Goal: Task Accomplishment & Management: Complete application form

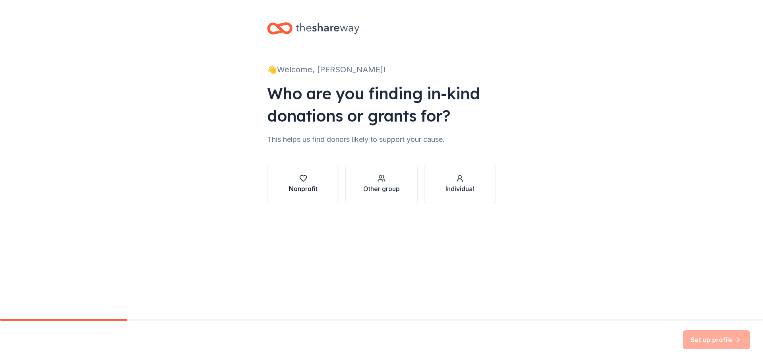
click at [304, 186] on div "Nonprofit" at bounding box center [303, 189] width 29 height 10
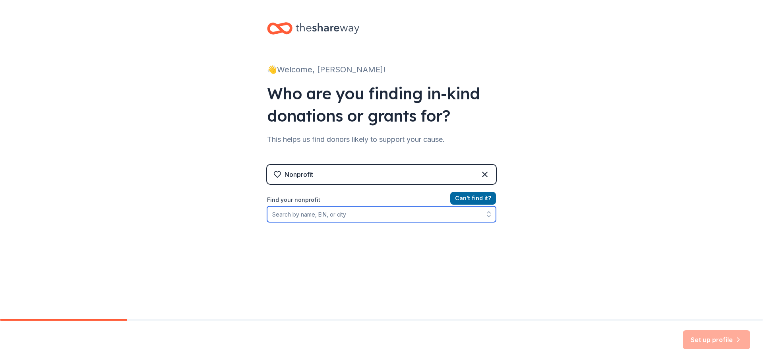
click at [336, 213] on input "Find your nonprofit" at bounding box center [381, 214] width 229 height 16
type input "College of Marin"
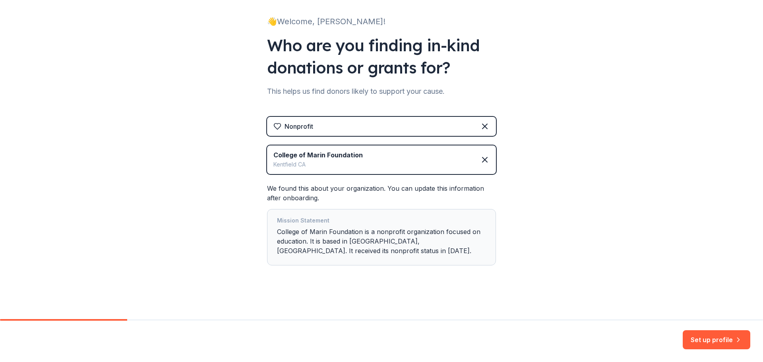
scroll to position [48, 0]
click at [719, 341] on button "Set up profile" at bounding box center [717, 339] width 68 height 19
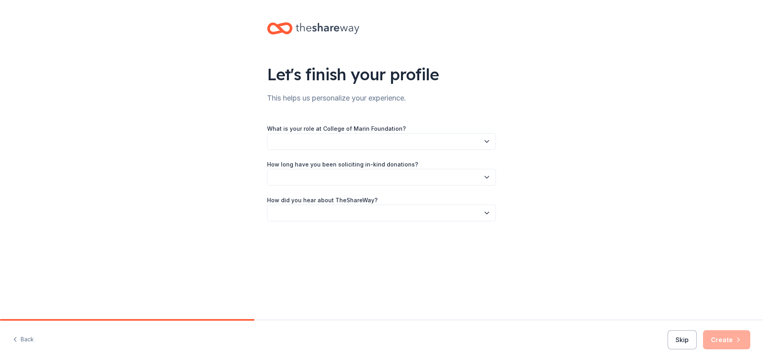
click at [313, 143] on button "button" at bounding box center [381, 141] width 229 height 17
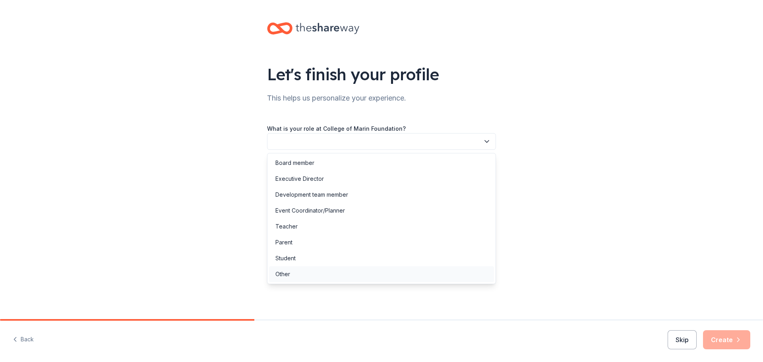
click at [309, 280] on div "Other" at bounding box center [381, 274] width 225 height 16
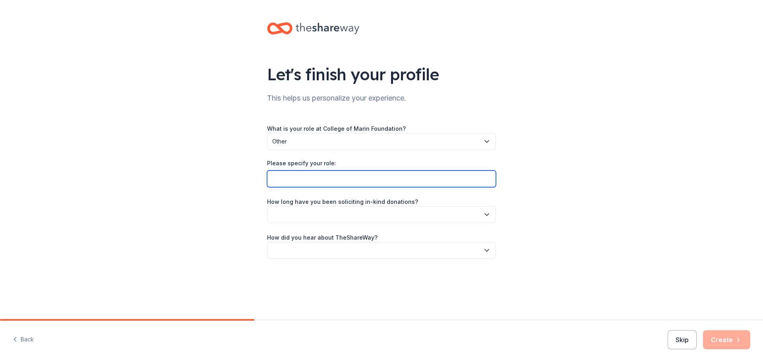
click at [314, 182] on input "Please specify your role:" at bounding box center [381, 178] width 229 height 17
type input "Classified Senate Secretary"
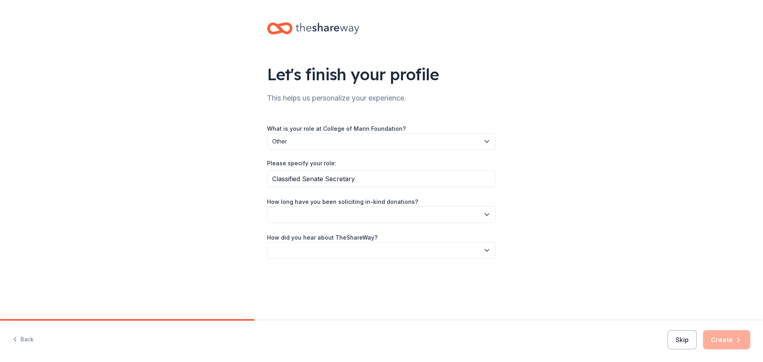
click at [363, 214] on button "button" at bounding box center [381, 214] width 229 height 17
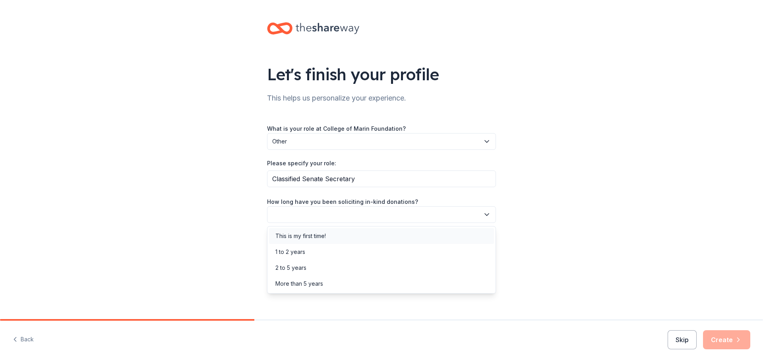
click at [319, 235] on div "This is my first time!" at bounding box center [300, 236] width 50 height 10
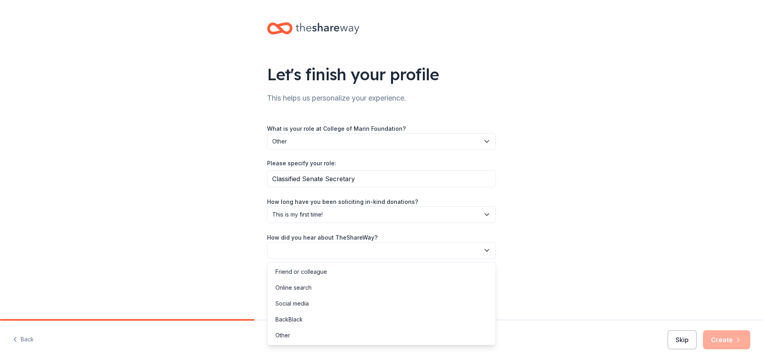
click at [331, 252] on button "button" at bounding box center [381, 250] width 229 height 17
click at [305, 288] on div "Online search" at bounding box center [293, 288] width 36 height 10
click at [727, 341] on button "Create" at bounding box center [726, 339] width 47 height 19
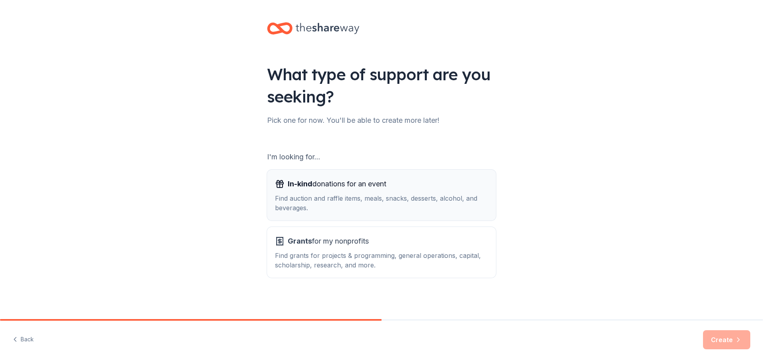
click at [323, 198] on div "Find auction and raffle items, meals, snacks, desserts, alcohol, and beverages." at bounding box center [381, 202] width 213 height 19
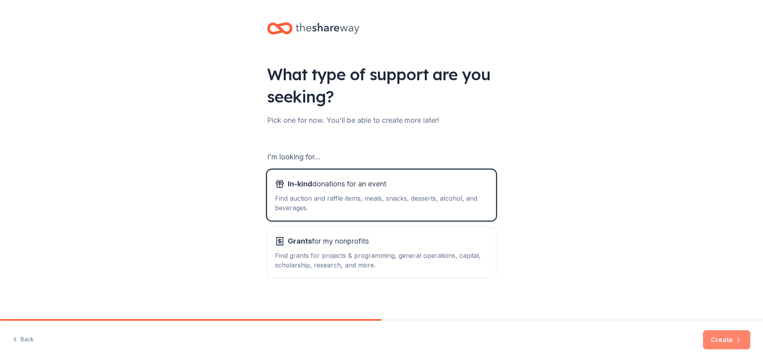
click at [727, 343] on button "Create" at bounding box center [726, 339] width 47 height 19
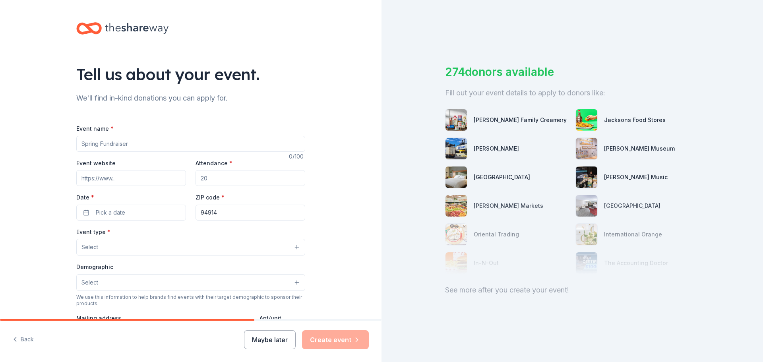
drag, startPoint x: 137, startPoint y: 146, endPoint x: 41, endPoint y: 146, distance: 96.9
click at [41, 146] on div "Tell us about your event. We'll find in-kind donations you can apply for. Event…" at bounding box center [190, 264] width 381 height 529
type input "[DATE] Fundraiser"
click at [231, 179] on input "Attendance *" at bounding box center [250, 178] width 110 height 16
type input "200"
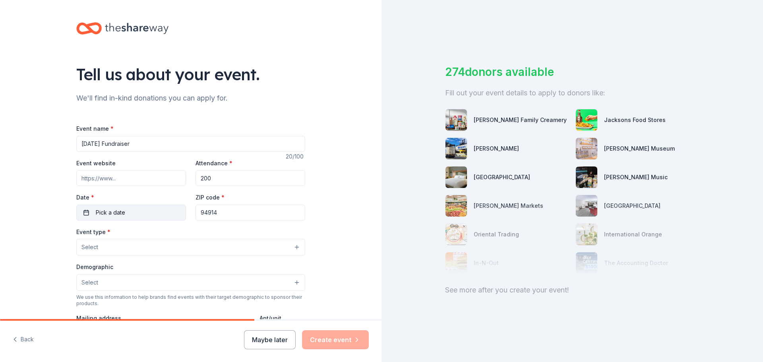
click at [120, 212] on span "Pick a date" at bounding box center [110, 213] width 29 height 10
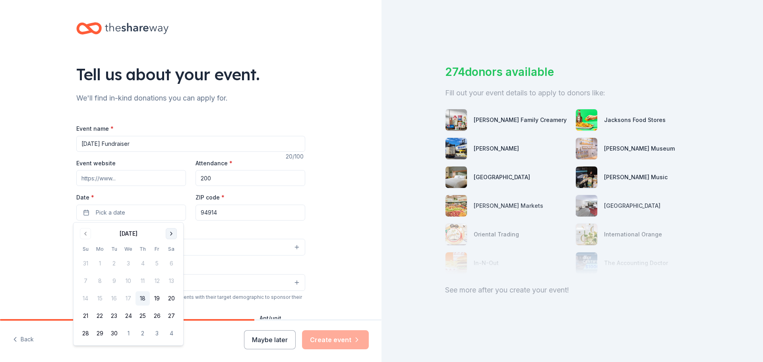
click at [172, 236] on button "Go to next month" at bounding box center [171, 233] width 11 height 11
click at [145, 333] on button "30" at bounding box center [142, 333] width 14 height 14
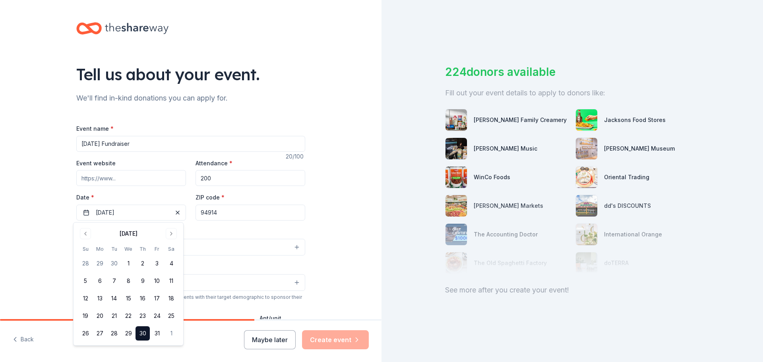
click at [241, 213] on input "94914" at bounding box center [250, 213] width 110 height 16
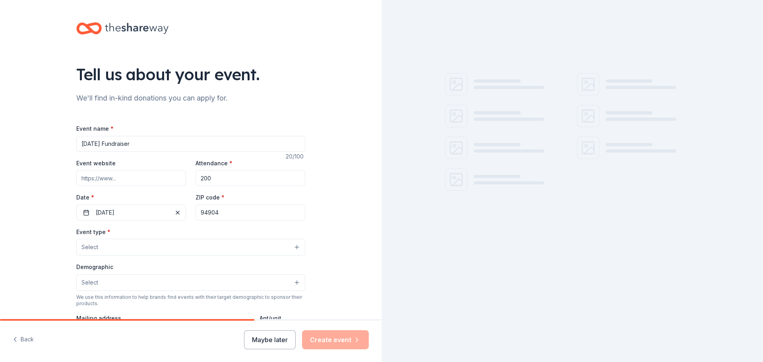
type input "94904"
click at [159, 243] on button "Select" at bounding box center [190, 247] width 229 height 17
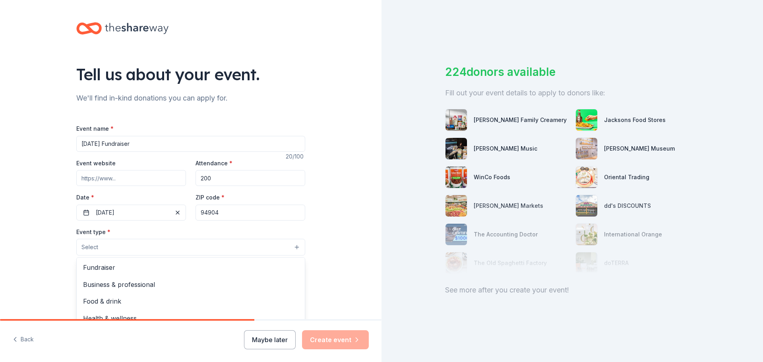
scroll to position [40, 0]
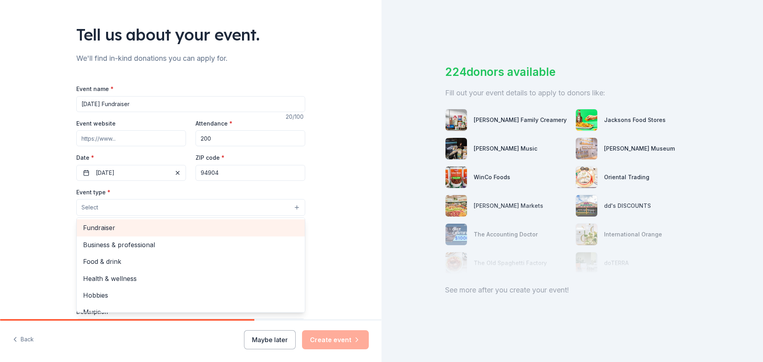
click at [119, 229] on span "Fundraiser" at bounding box center [190, 227] width 215 height 10
click at [122, 228] on span "Business & professional" at bounding box center [190, 228] width 215 height 10
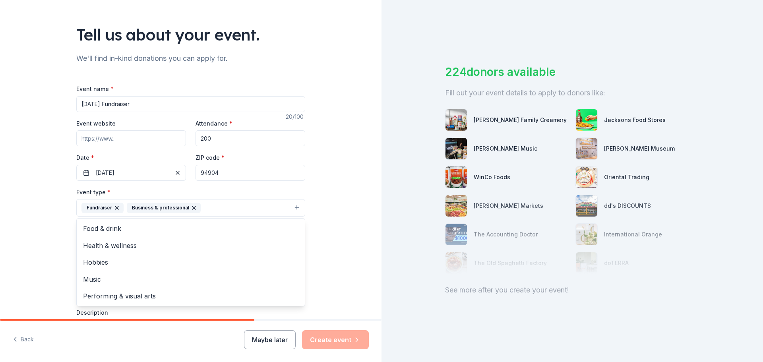
click at [25, 228] on div "Tell us about your event. We'll find in-kind donations you can apply for. Event…" at bounding box center [190, 225] width 381 height 530
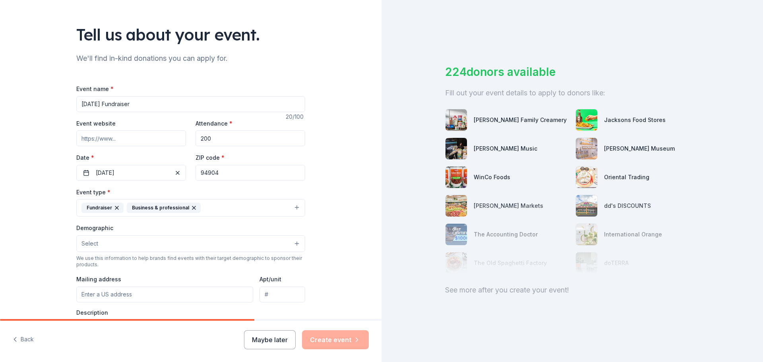
click at [127, 241] on button "Select" at bounding box center [190, 243] width 229 height 17
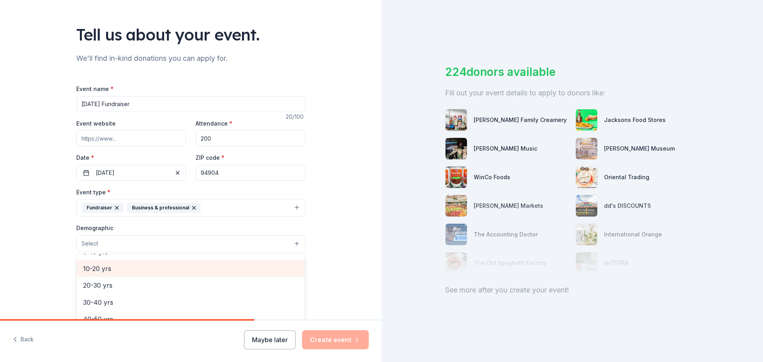
scroll to position [0, 0]
click at [123, 261] on span "All genders" at bounding box center [190, 264] width 215 height 10
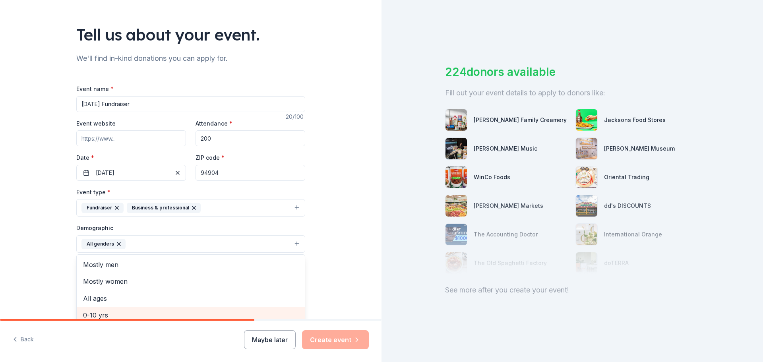
scroll to position [79, 0]
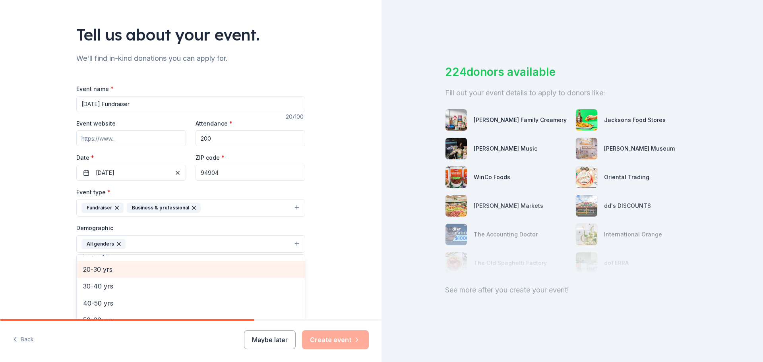
click at [131, 274] on span "20-30 yrs" at bounding box center [190, 269] width 215 height 10
click at [130, 274] on span "30-40 yrs" at bounding box center [190, 269] width 215 height 10
click at [128, 275] on span "40-50 yrs" at bounding box center [190, 272] width 215 height 10
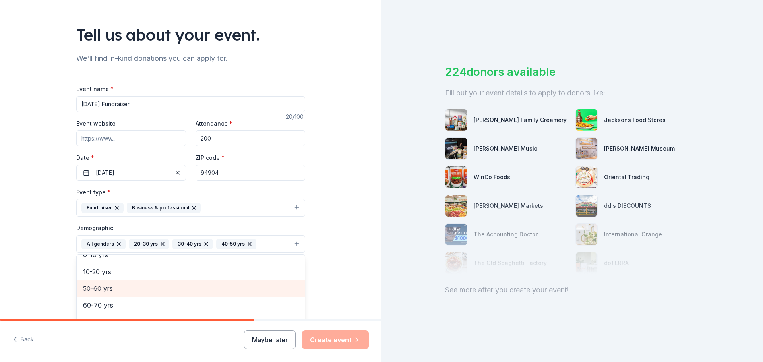
click at [126, 289] on span "50-60 yrs" at bounding box center [190, 288] width 215 height 10
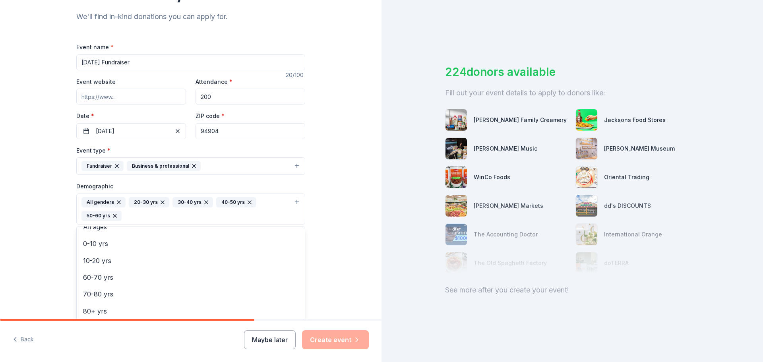
scroll to position [119, 0]
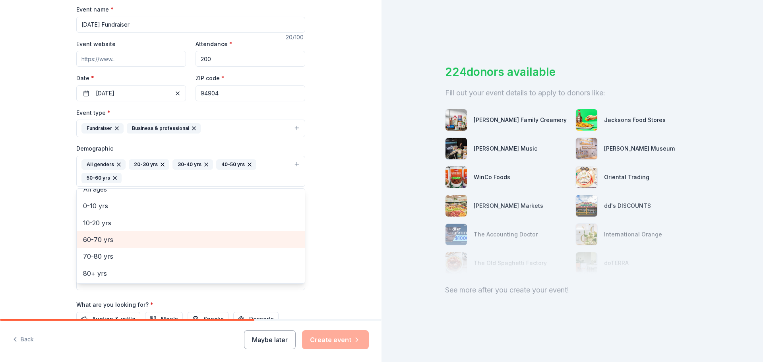
click at [115, 241] on span "60-70 yrs" at bounding box center [190, 239] width 215 height 10
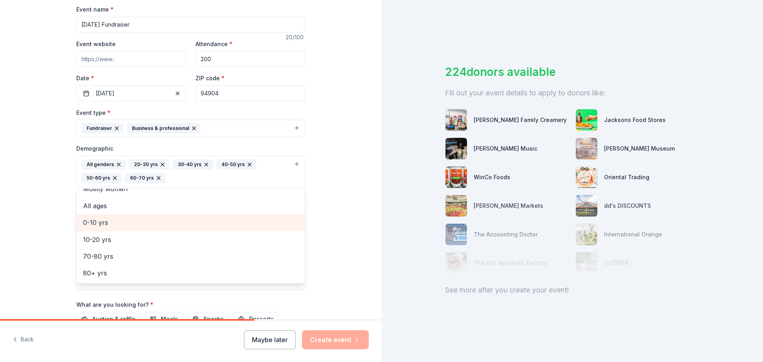
click at [98, 227] on span "0-10 yrs" at bounding box center [190, 222] width 215 height 10
click at [98, 225] on span "All ages" at bounding box center [190, 223] width 215 height 10
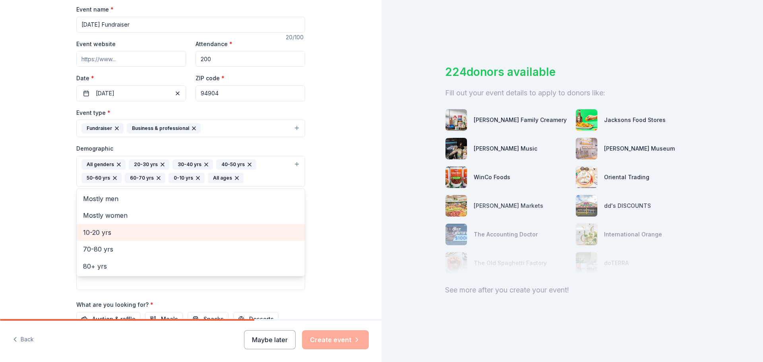
scroll to position [0, 0]
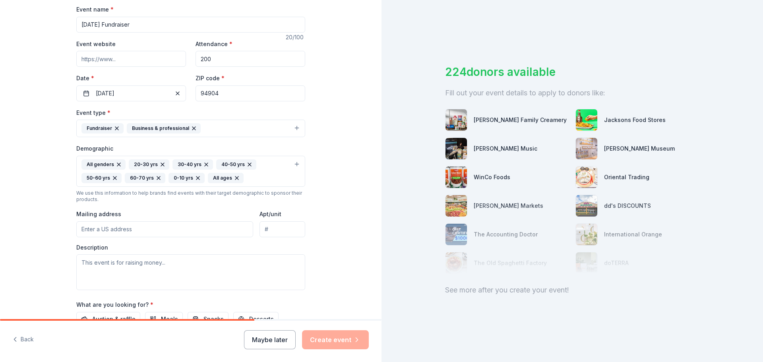
click at [195, 177] on icon "button" at bounding box center [198, 178] width 6 height 6
click at [155, 178] on icon "button" at bounding box center [158, 178] width 6 height 6
click at [112, 177] on icon "button" at bounding box center [115, 178] width 6 height 6
drag, startPoint x: 155, startPoint y: 164, endPoint x: 167, endPoint y: 164, distance: 12.3
click at [159, 164] on icon "button" at bounding box center [162, 164] width 6 height 6
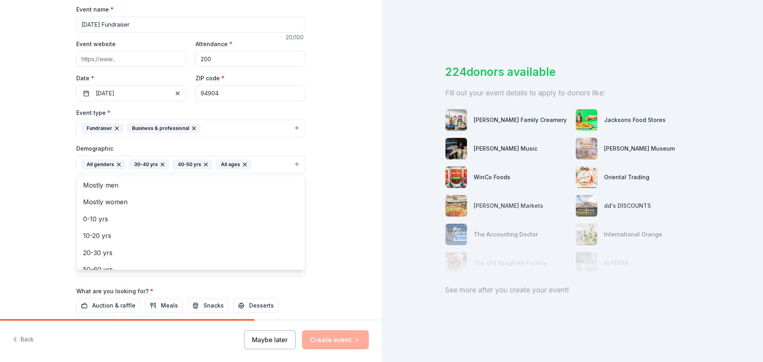
click at [203, 164] on icon "button" at bounding box center [206, 164] width 6 height 6
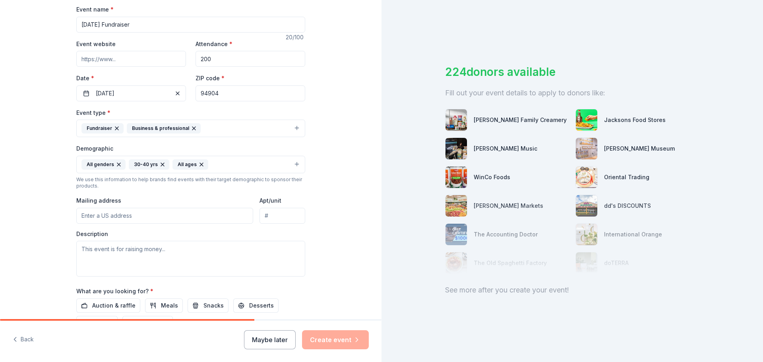
click at [161, 165] on icon "button" at bounding box center [162, 164] width 3 height 3
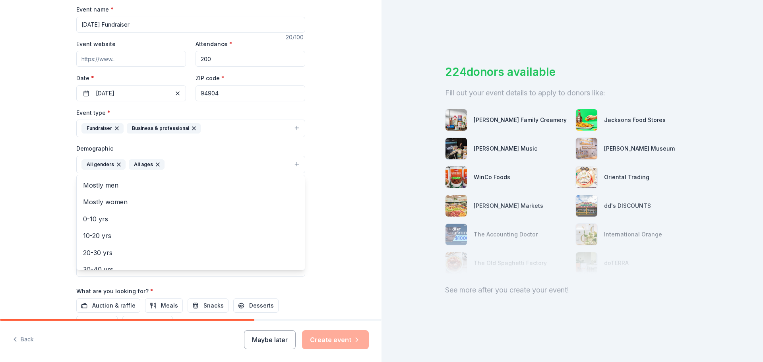
click at [27, 182] on div "Tell us about your event. We'll find in-kind donations you can apply for. Event…" at bounding box center [190, 146] width 381 height 530
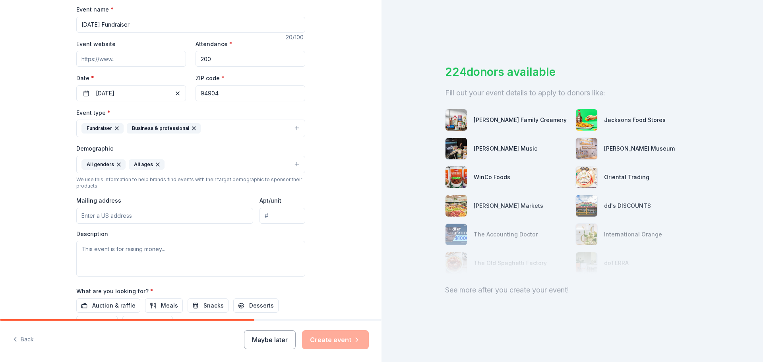
click at [120, 222] on input "Mailing address" at bounding box center [164, 216] width 177 height 16
click at [48, 199] on div "Tell us about your event. We'll find in-kind donations you can apply for. Event…" at bounding box center [190, 146] width 381 height 530
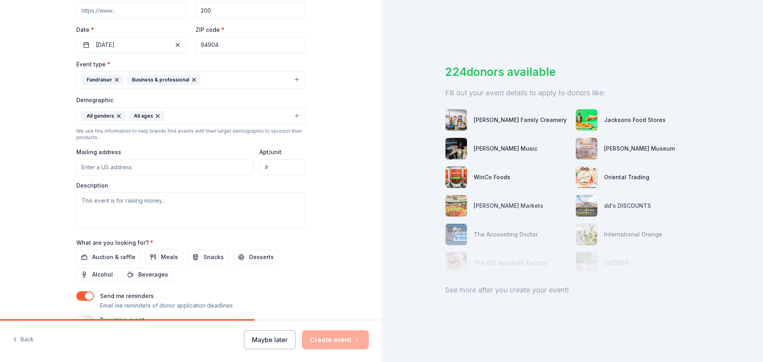
scroll to position [211, 0]
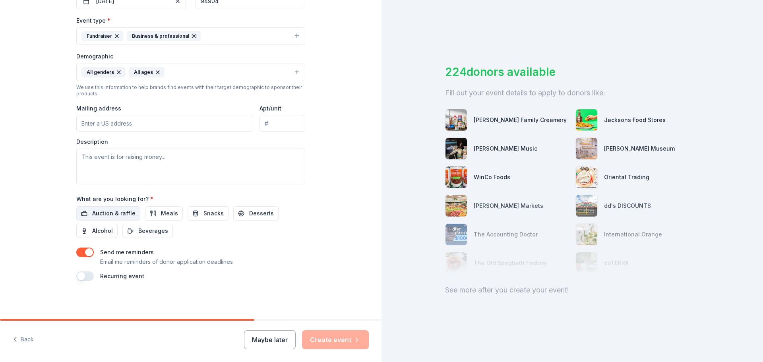
click at [108, 212] on span "Auction & raffle" at bounding box center [113, 214] width 43 height 10
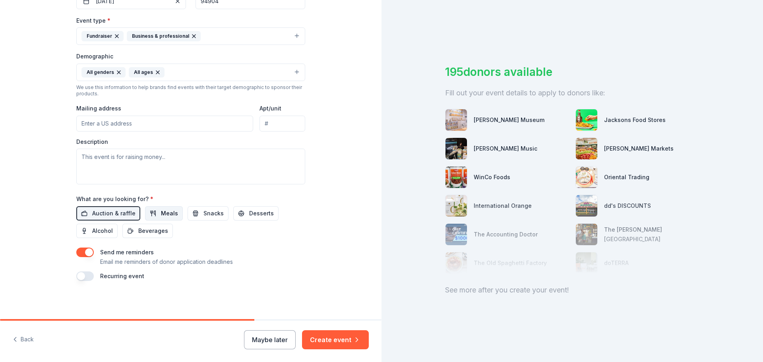
click at [154, 213] on button "Meals" at bounding box center [164, 213] width 38 height 14
click at [96, 230] on span "Alcohol" at bounding box center [102, 231] width 21 height 10
click at [120, 158] on textarea at bounding box center [190, 167] width 229 height 36
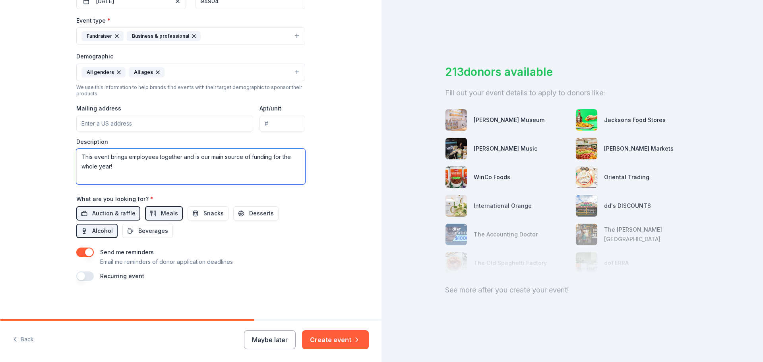
type textarea "This event brings employees together and is our main source of funding for the …"
click at [143, 126] on input "Mailing address" at bounding box center [164, 124] width 177 height 16
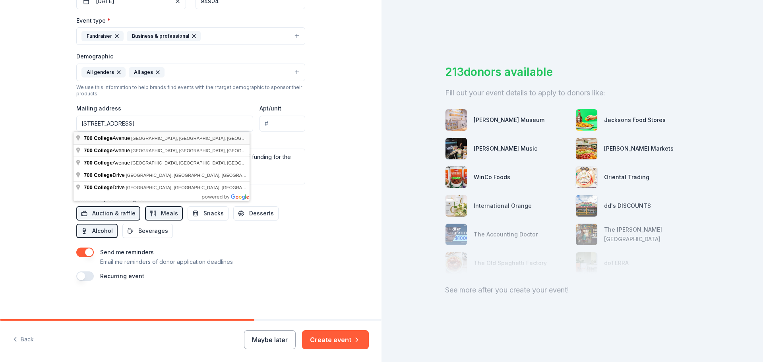
type input "700 College Avenue, Kentfield, CA, 94904"
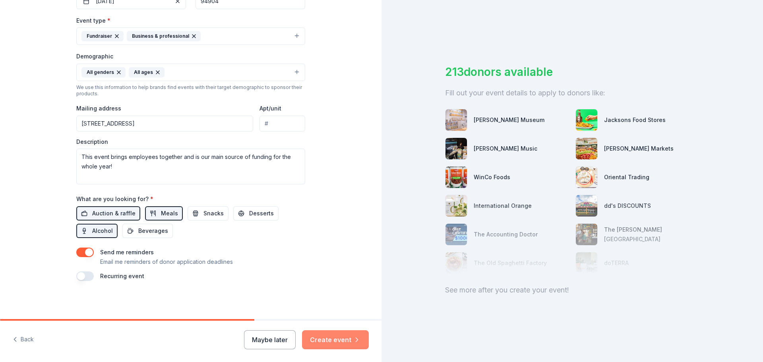
click at [333, 340] on button "Create event" at bounding box center [335, 339] width 67 height 19
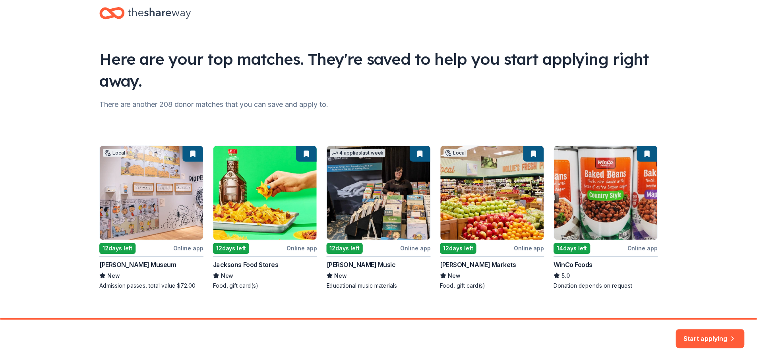
scroll to position [26, 0]
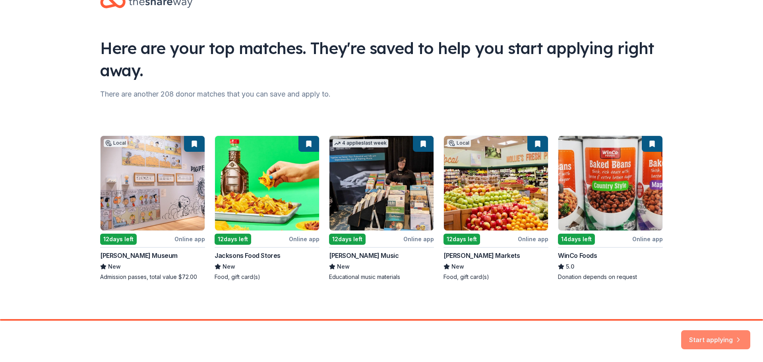
click at [712, 337] on button "Start applying" at bounding box center [715, 335] width 69 height 19
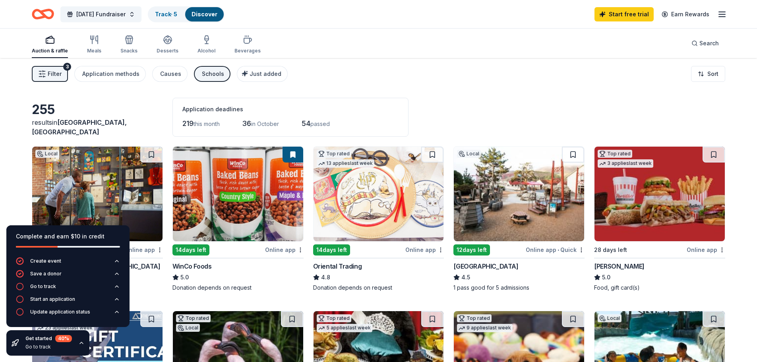
click at [467, 81] on div "Filter 3 Application methods Causes Schools Just added Sort" at bounding box center [378, 74] width 757 height 32
click at [79, 342] on icon "button" at bounding box center [81, 343] width 6 height 6
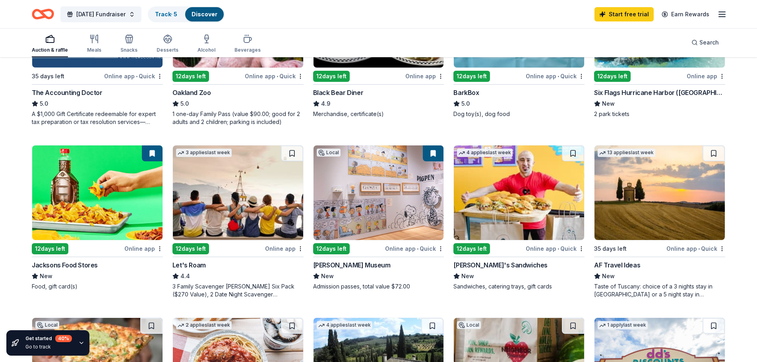
scroll to position [358, 0]
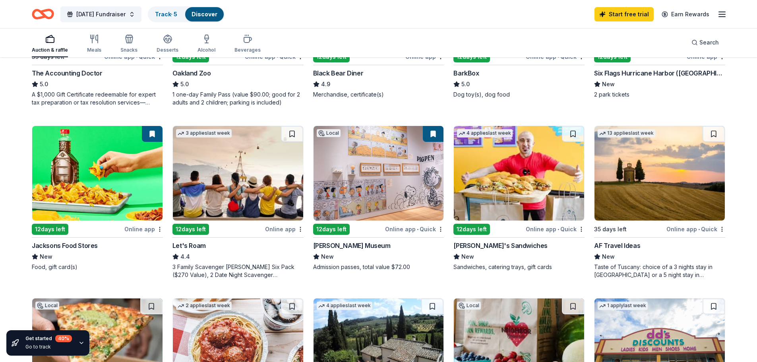
click at [569, 229] on div "Online app • Quick" at bounding box center [555, 229] width 59 height 10
click at [580, 233] on div "Online app • Quick" at bounding box center [555, 229] width 59 height 10
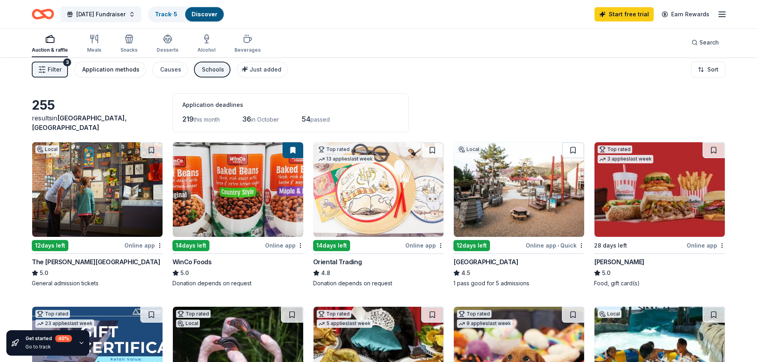
scroll to position [0, 0]
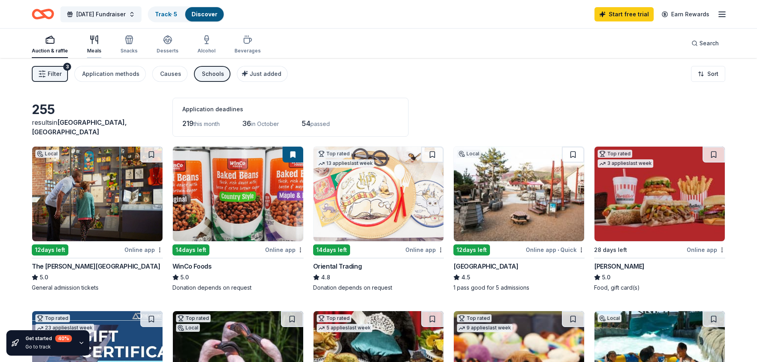
click at [87, 41] on div "button" at bounding box center [94, 40] width 14 height 10
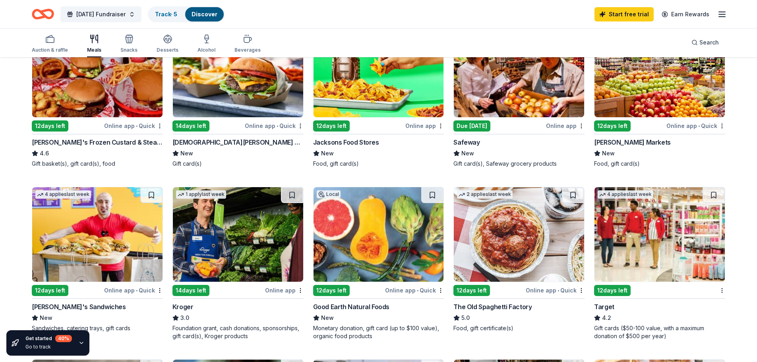
scroll to position [238, 0]
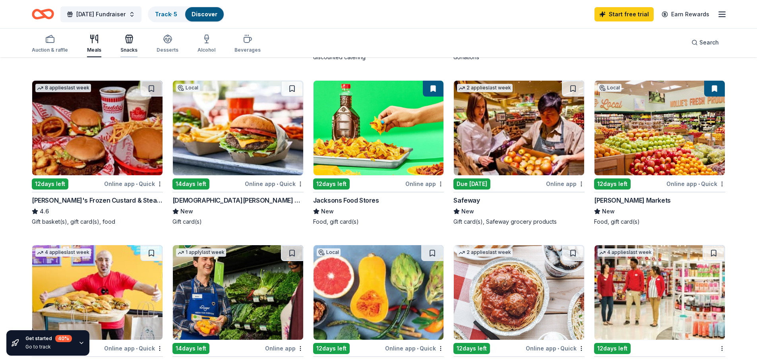
click at [125, 35] on icon "button" at bounding box center [129, 39] width 10 height 10
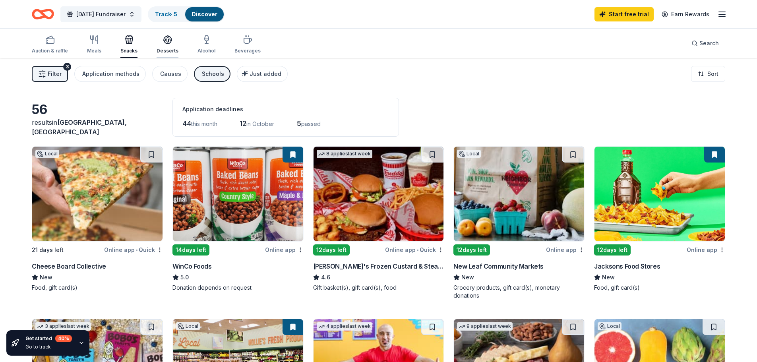
click at [159, 46] on div "Desserts" at bounding box center [168, 44] width 22 height 19
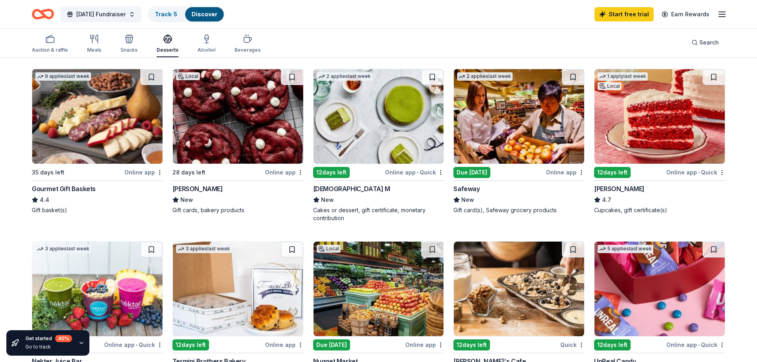
scroll to position [278, 0]
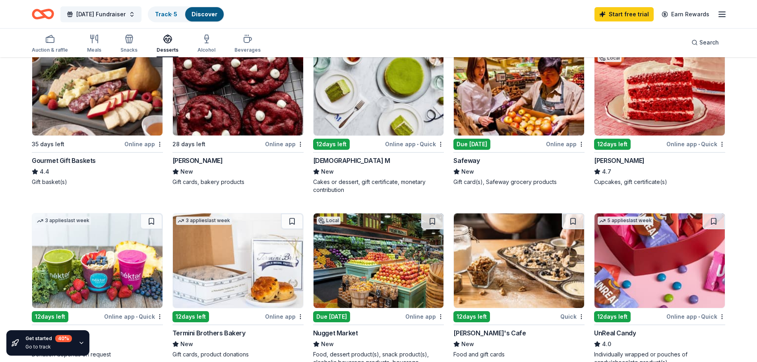
click at [650, 99] on img at bounding box center [659, 88] width 130 height 95
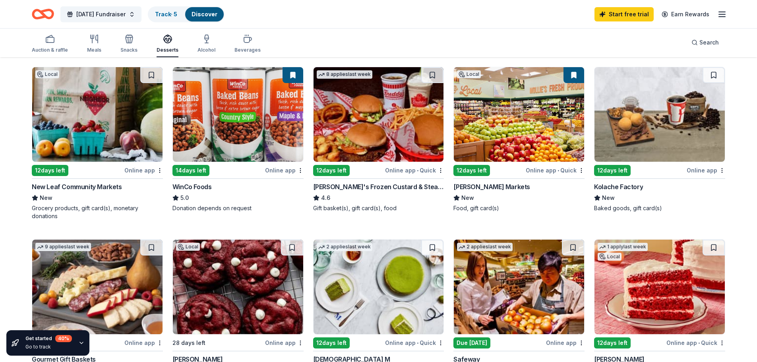
scroll to position [0, 0]
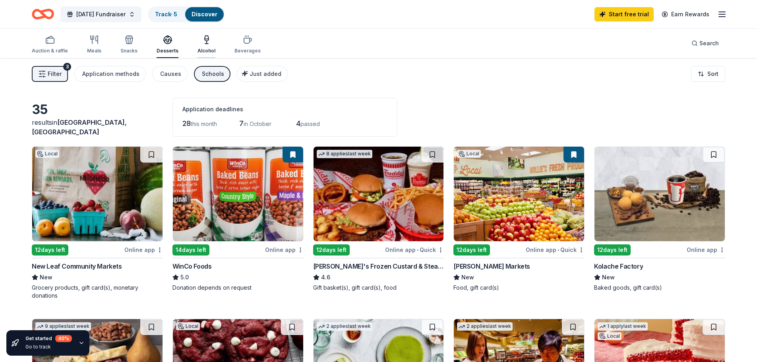
click at [205, 44] on icon "button" at bounding box center [206, 44] width 3 height 0
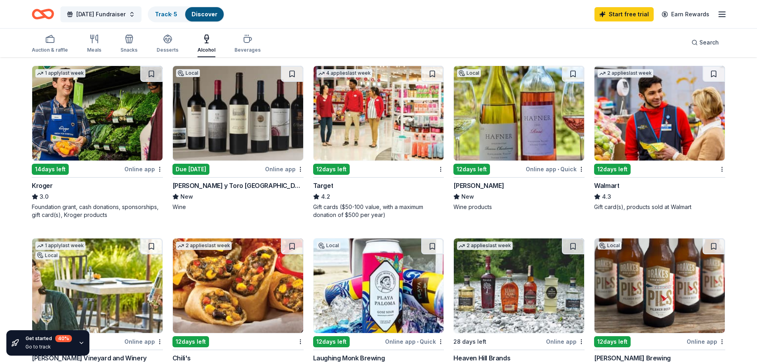
scroll to position [477, 0]
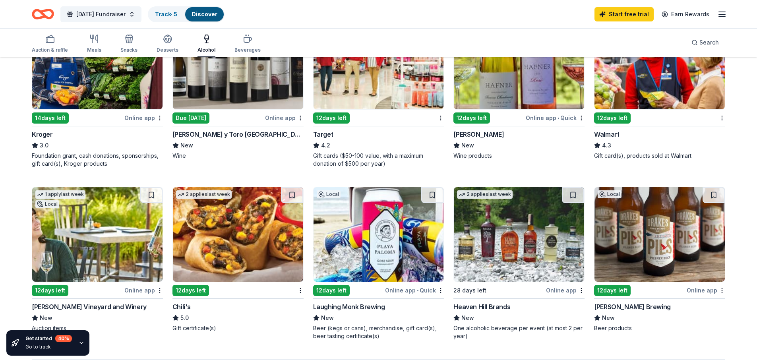
click at [387, 249] on img at bounding box center [378, 234] width 130 height 95
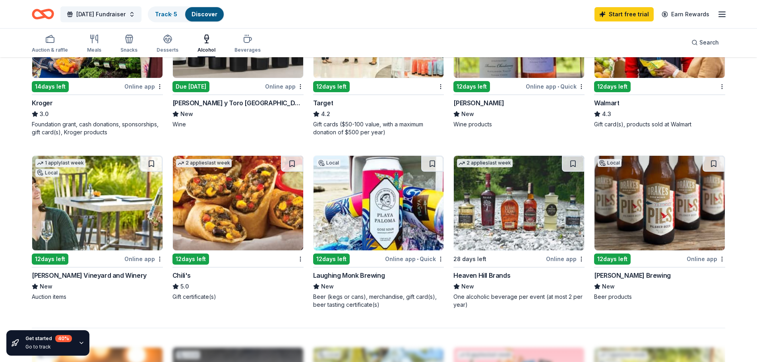
scroll to position [556, 0]
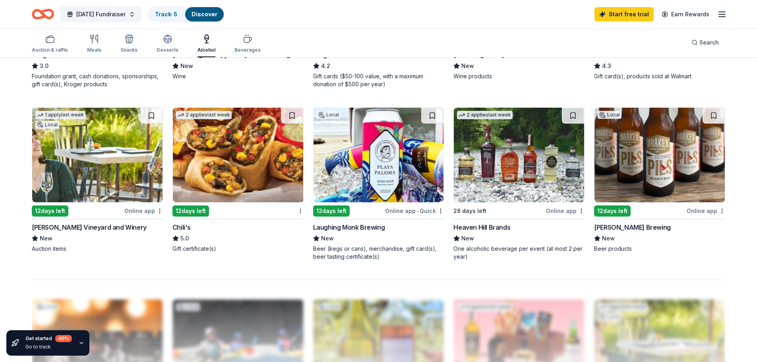
click at [83, 227] on div "Honig Vineyard and Winery" at bounding box center [89, 227] width 115 height 10
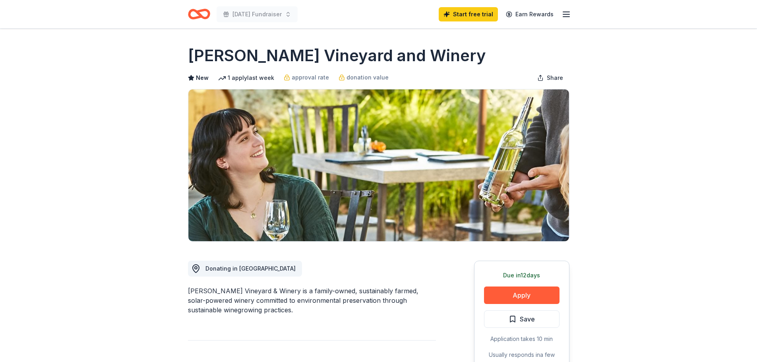
drag, startPoint x: 400, startPoint y: 57, endPoint x: 180, endPoint y: 60, distance: 220.1
drag, startPoint x: 186, startPoint y: 55, endPoint x: 295, endPoint y: 55, distance: 108.9
